Goal: Task Accomplishment & Management: Manage account settings

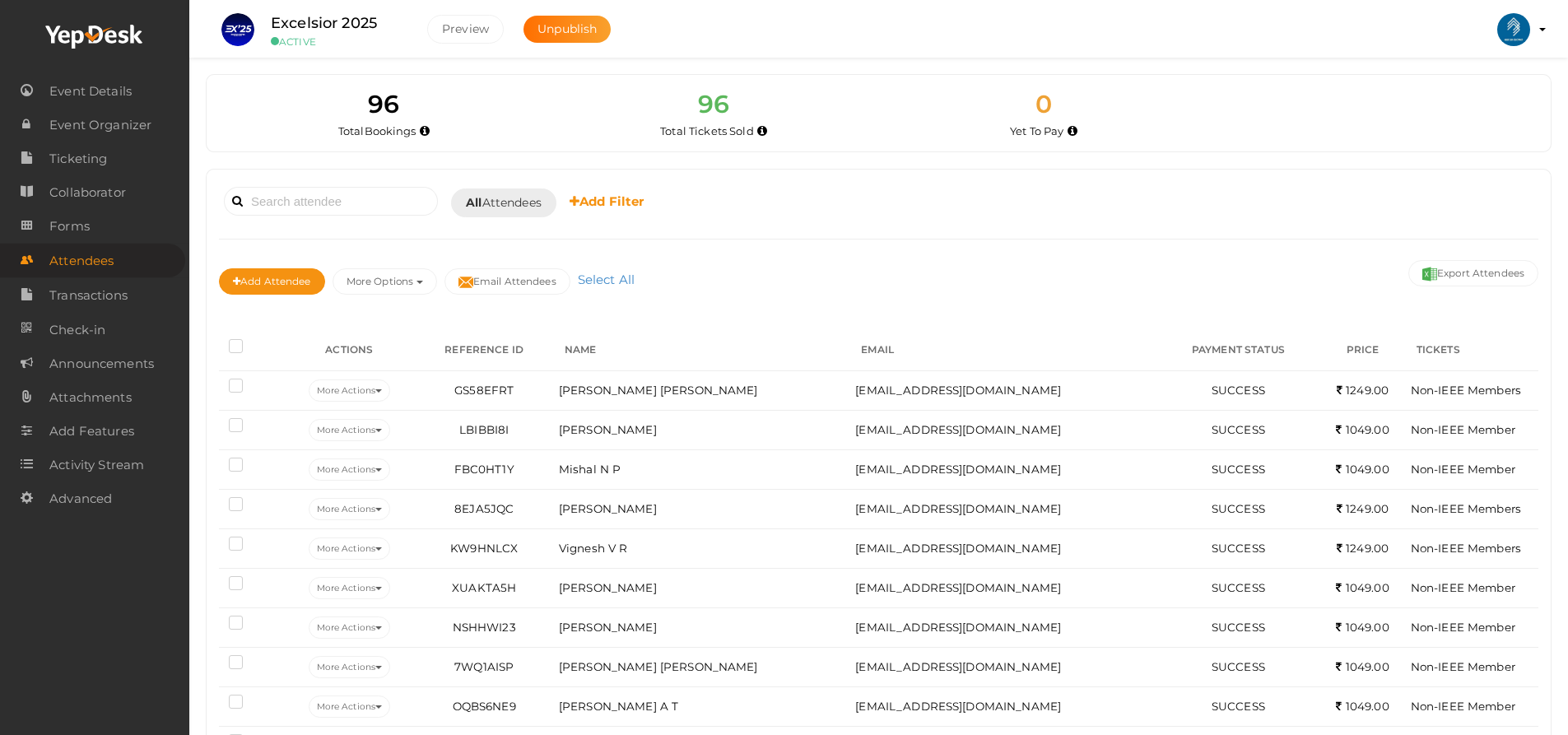
click at [234, 343] on label at bounding box center [240, 347] width 21 height 16
click at [212, 343] on input "checkbox" at bounding box center [212, 343] width 0 height 0
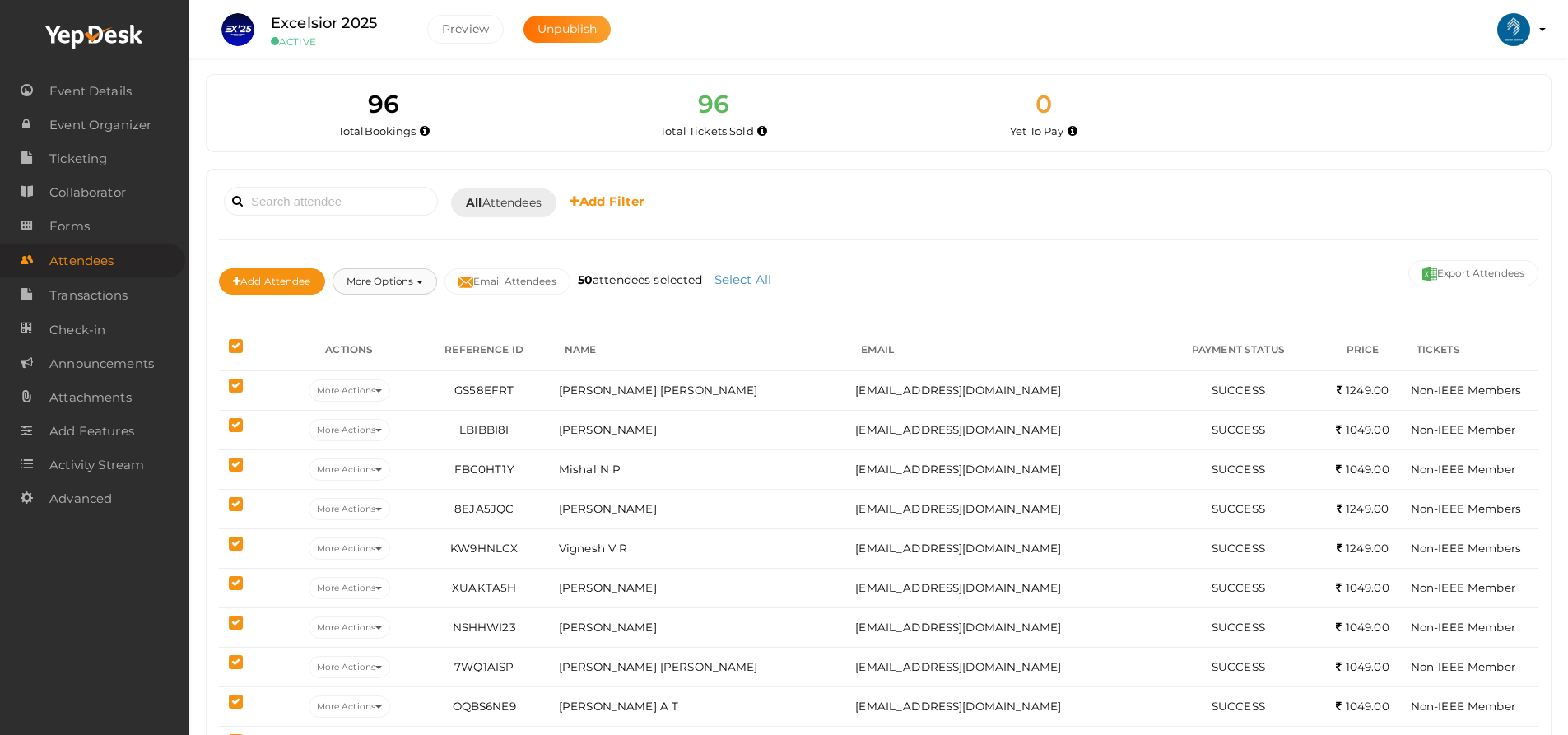
click at [428, 273] on button "More Options" at bounding box center [385, 281] width 105 height 27
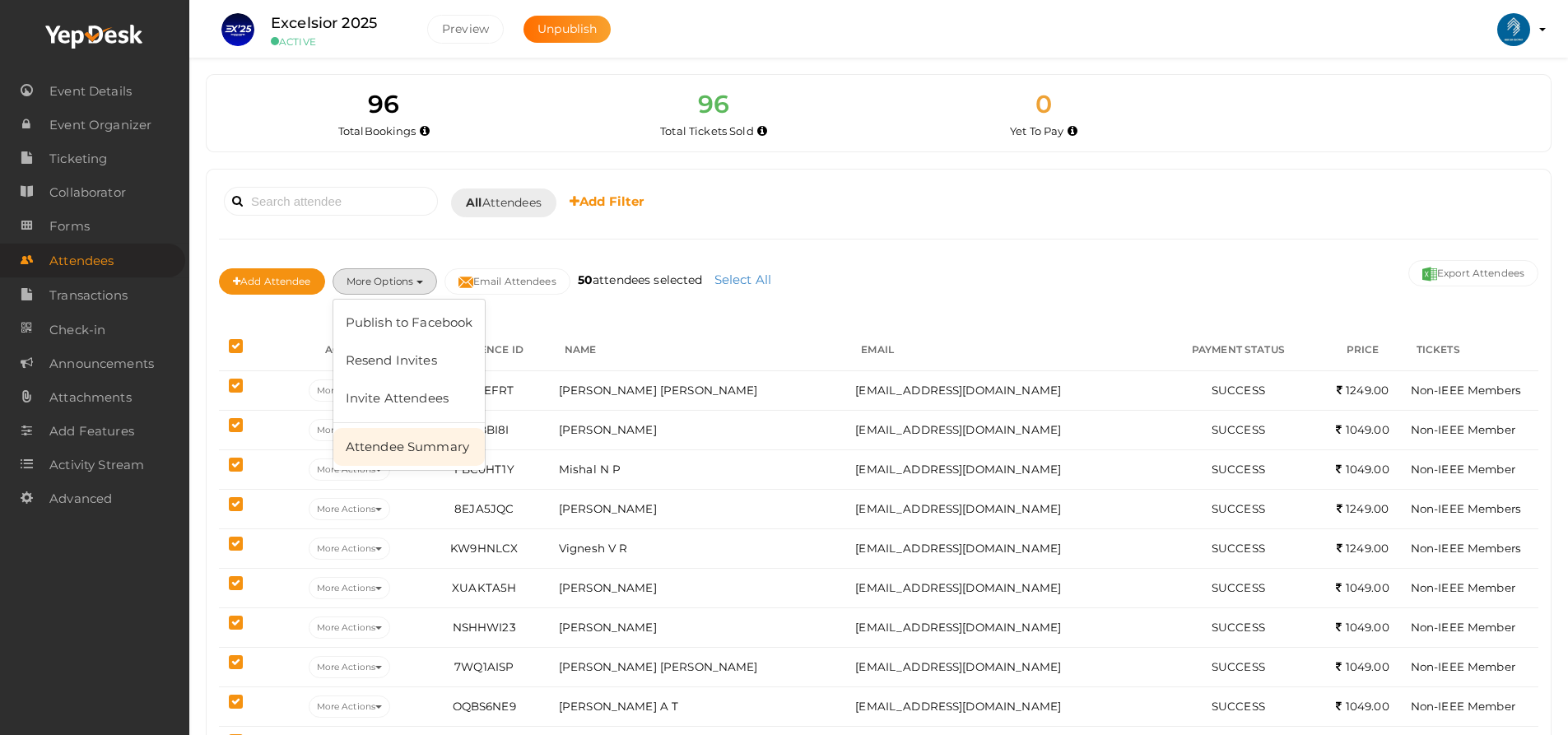
click at [425, 437] on link "Attendee Summary" at bounding box center [409, 447] width 152 height 38
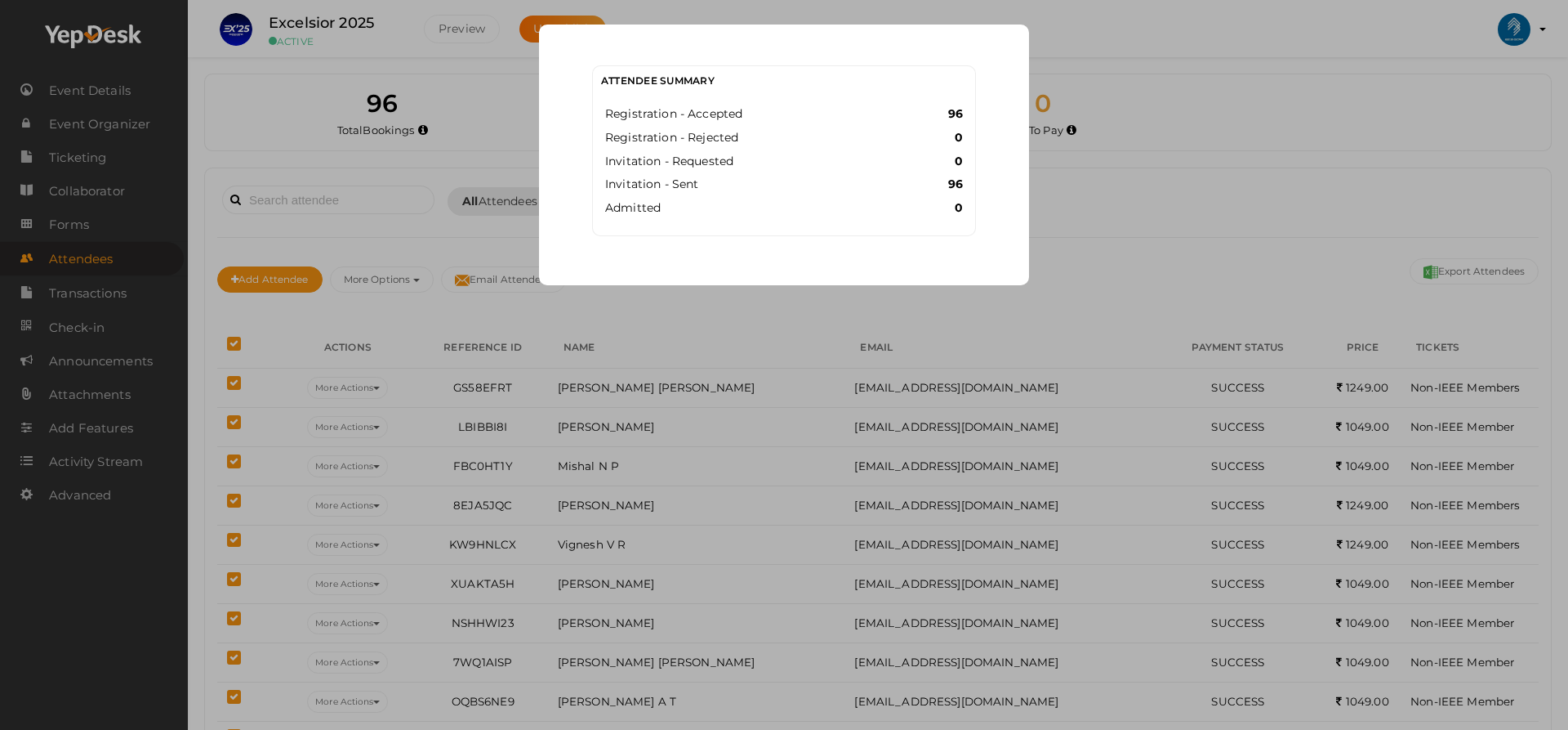
click at [1182, 180] on div "Attendee Summary Registration - Accepted 96 Registration - Rejected 0 Invitatio…" at bounding box center [784, 365] width 1568 height 730
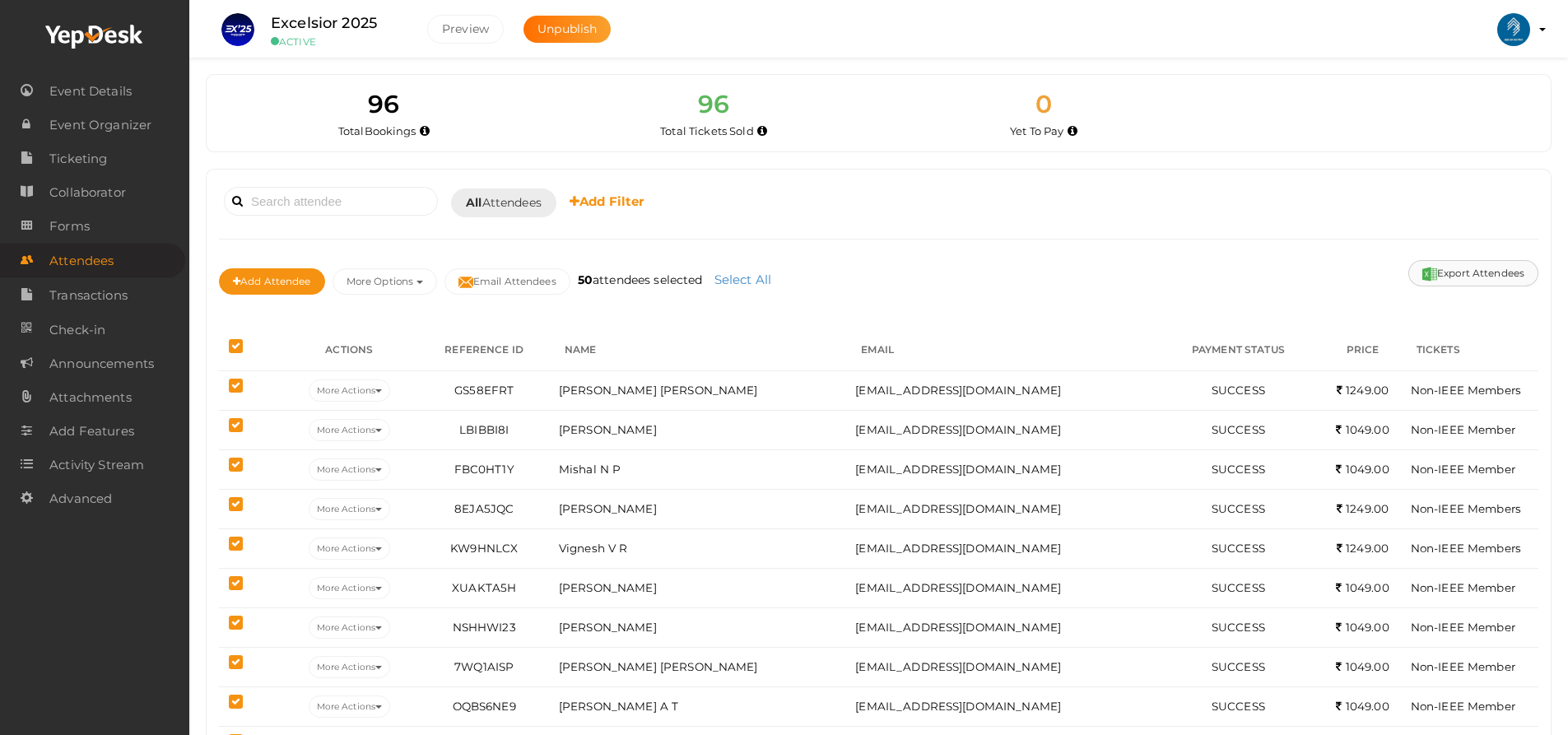
click at [1469, 276] on button "Export Attendees" at bounding box center [1474, 273] width 130 height 27
